Goal: Task Accomplishment & Management: Manage account settings

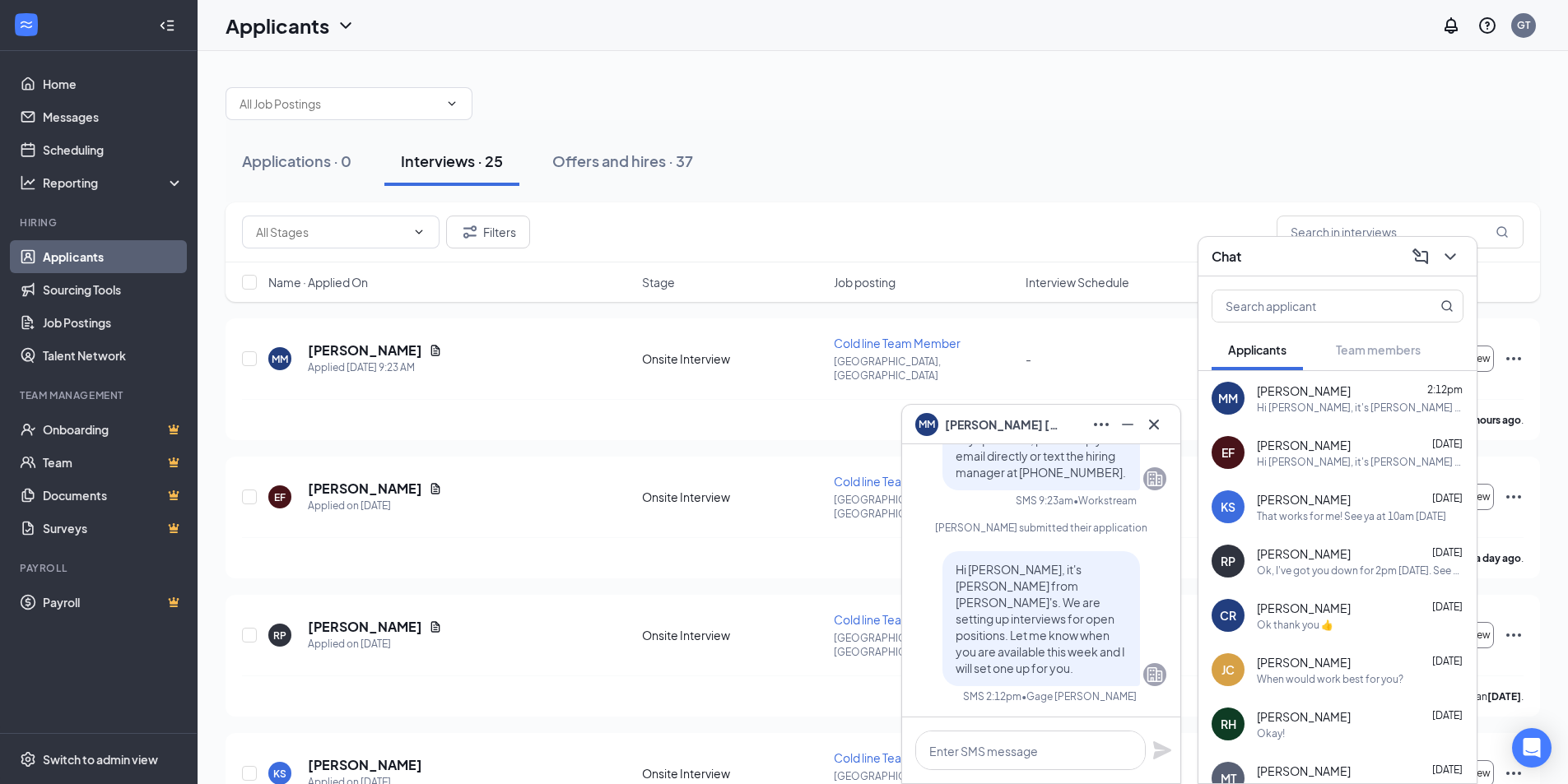
click at [1287, 394] on span "[PERSON_NAME]" at bounding box center [1303, 391] width 94 height 17
click at [1154, 421] on icon "Cross" at bounding box center [1153, 424] width 19 height 19
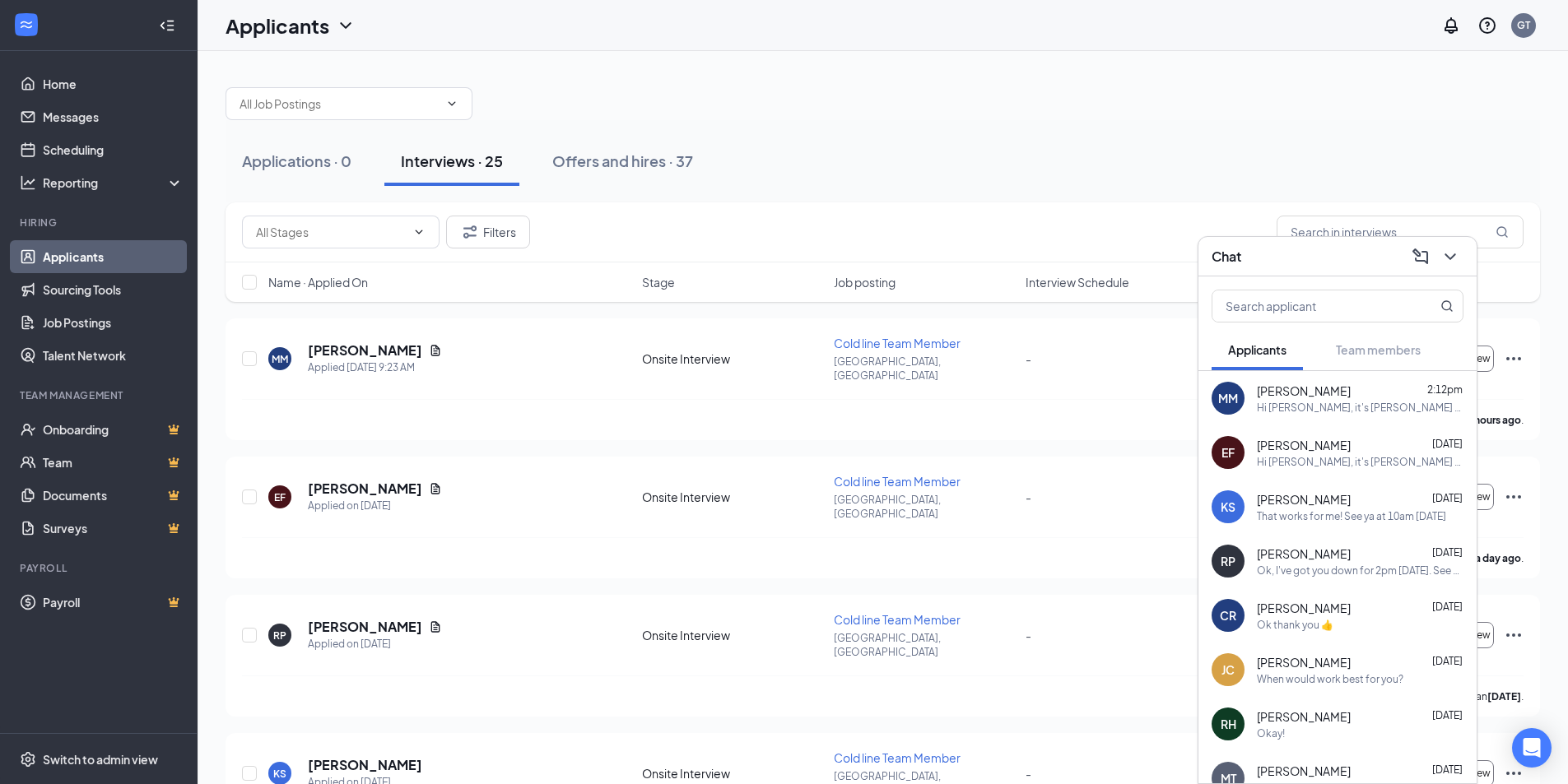
click at [1254, 413] on div "MM [PERSON_NAME] 2:12pm Hi [PERSON_NAME], it's [PERSON_NAME] from [PERSON_NAME]…" at bounding box center [1337, 398] width 279 height 54
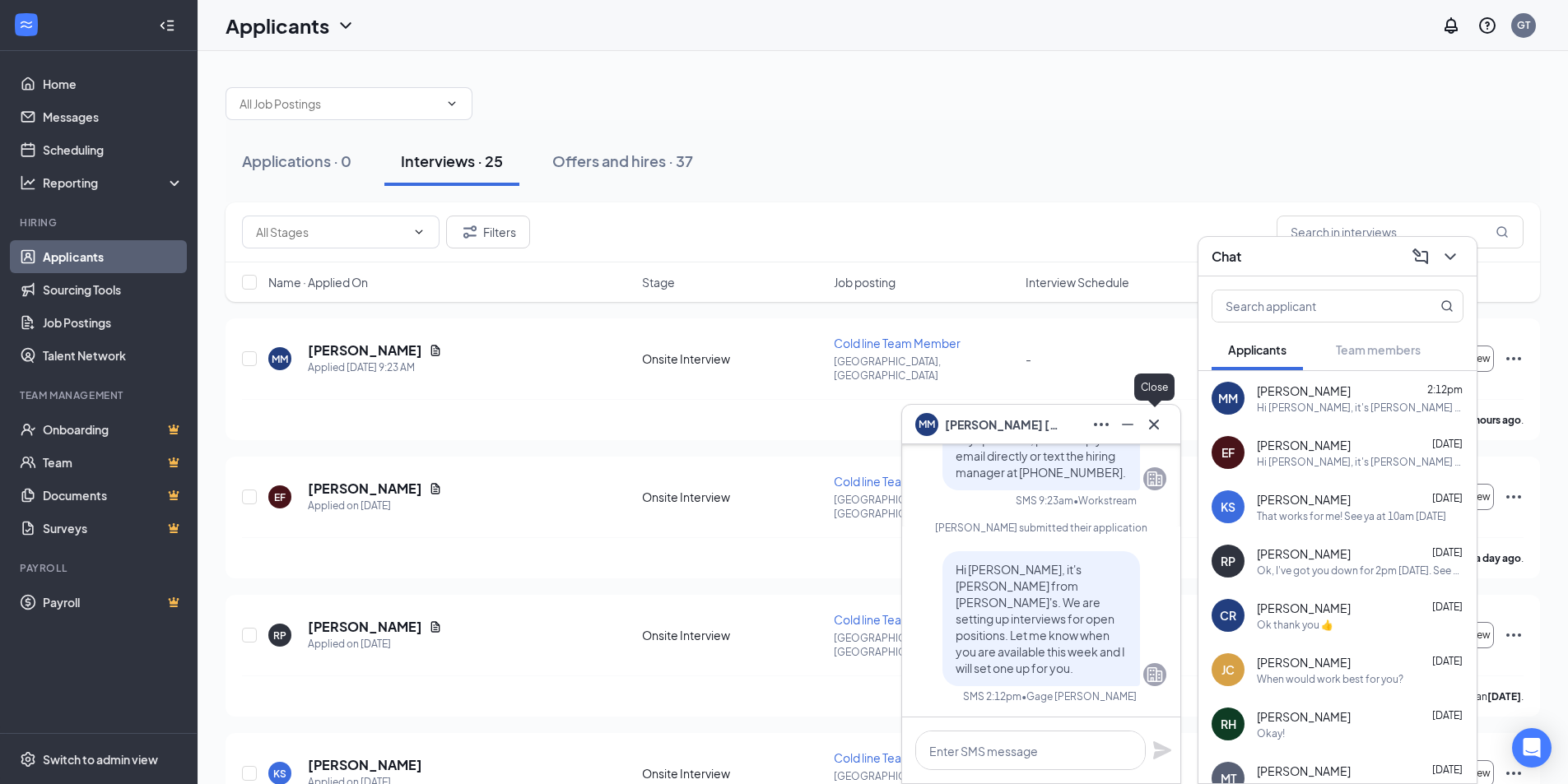
click at [1148, 431] on icon "Cross" at bounding box center [1153, 424] width 19 height 19
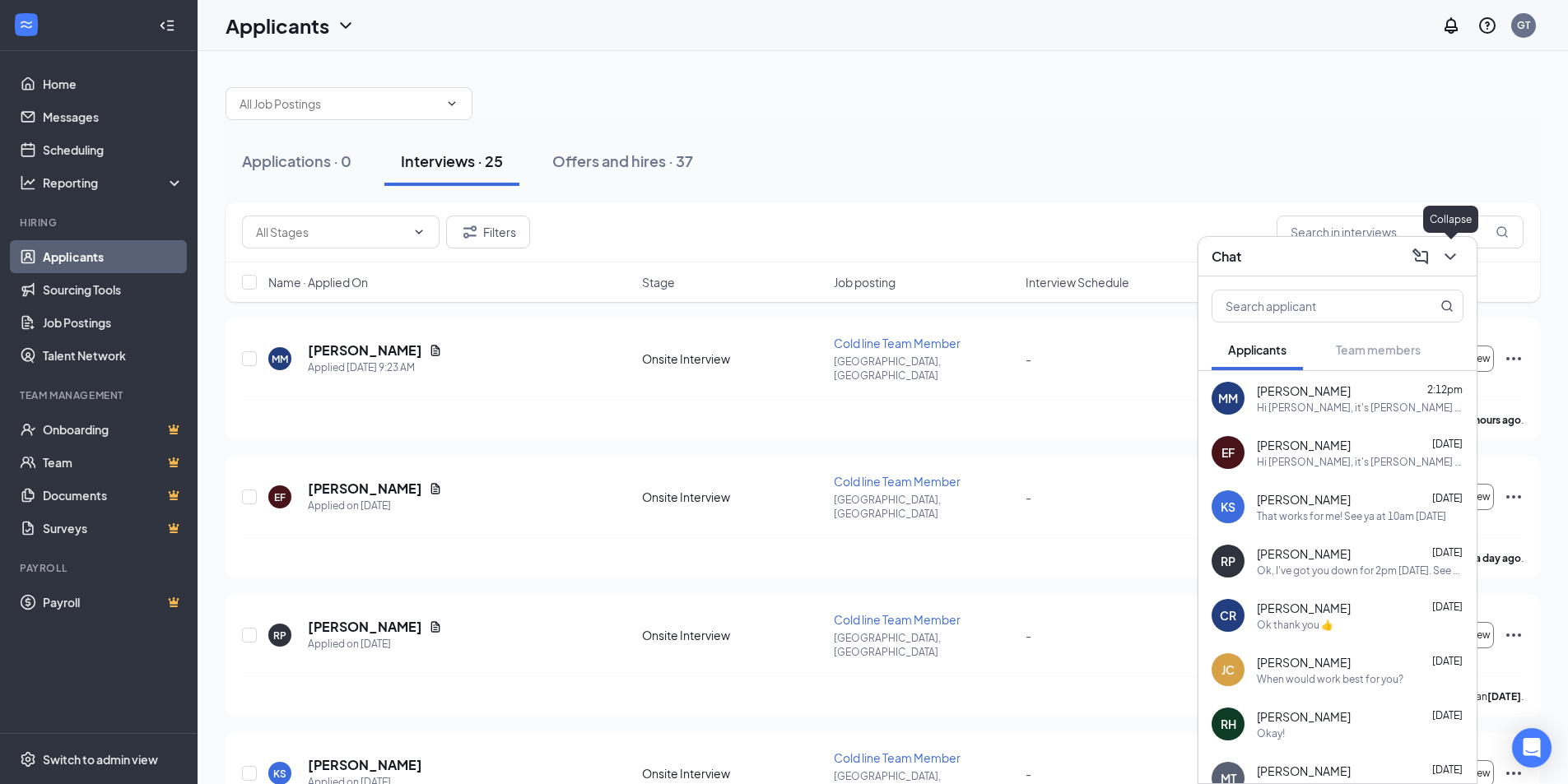
click at [1448, 260] on icon "ChevronDown" at bounding box center [1449, 256] width 19 height 19
